Goal: Task Accomplishment & Management: Use online tool/utility

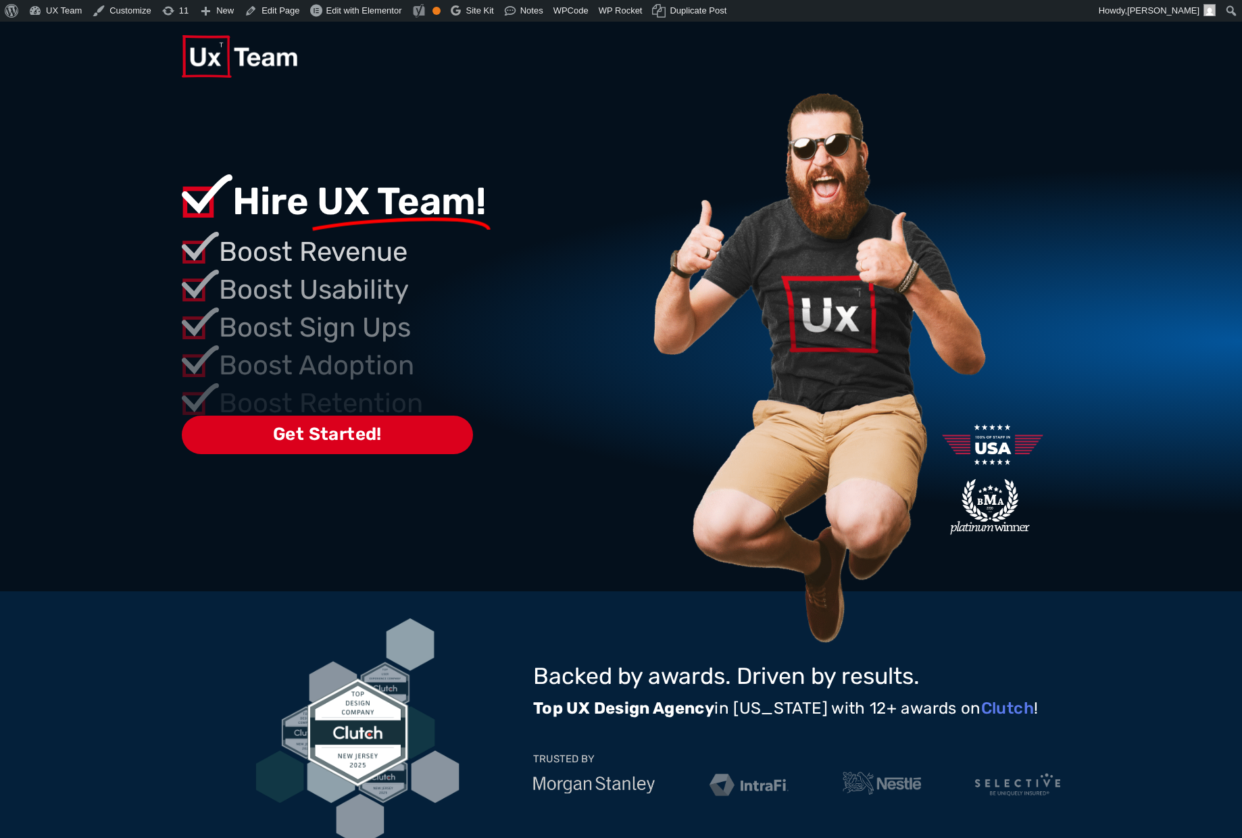
click at [276, 221] on span "Hire" at bounding box center [271, 201] width 76 height 45
